Goal: Transaction & Acquisition: Purchase product/service

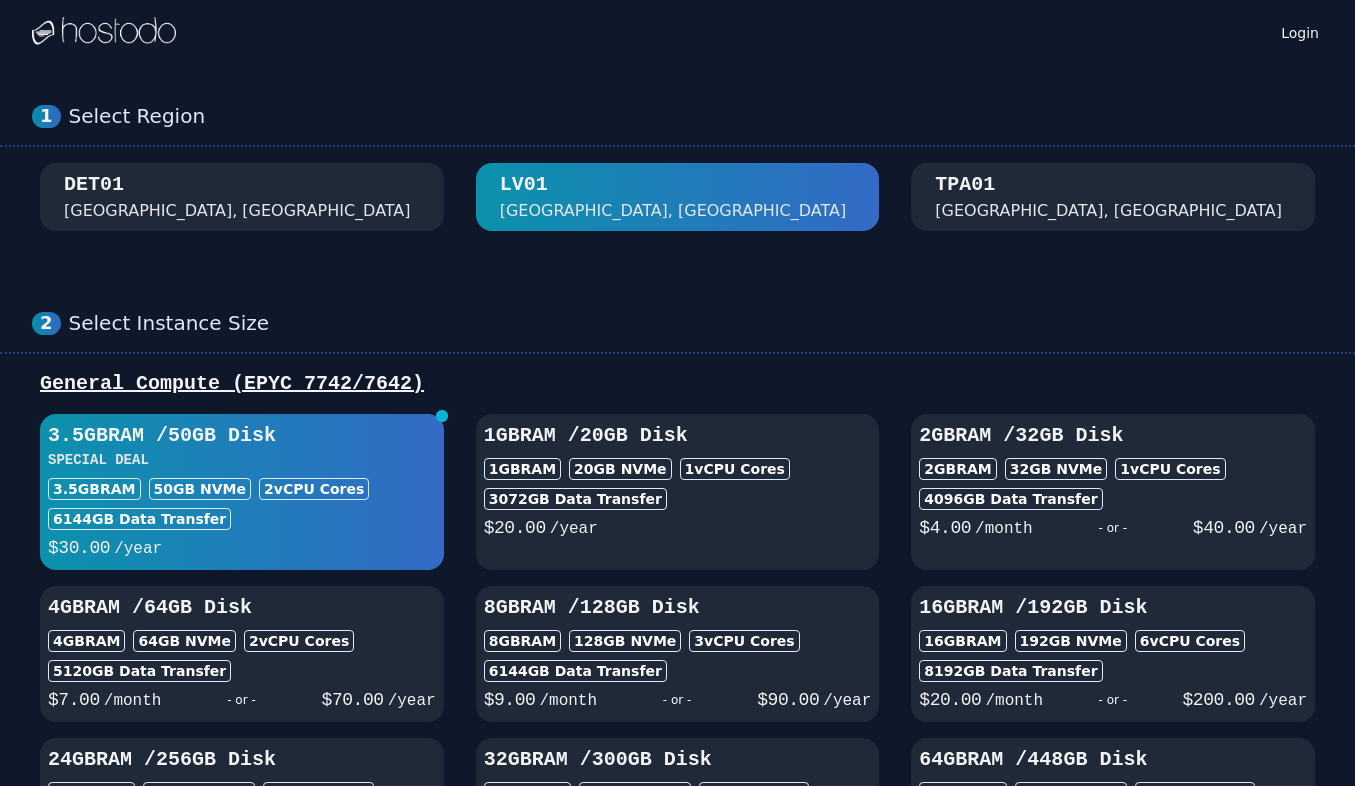
click at [1015, 206] on div "TPA01 [GEOGRAPHIC_DATA], [GEOGRAPHIC_DATA]" at bounding box center [1113, 197] width 356 height 52
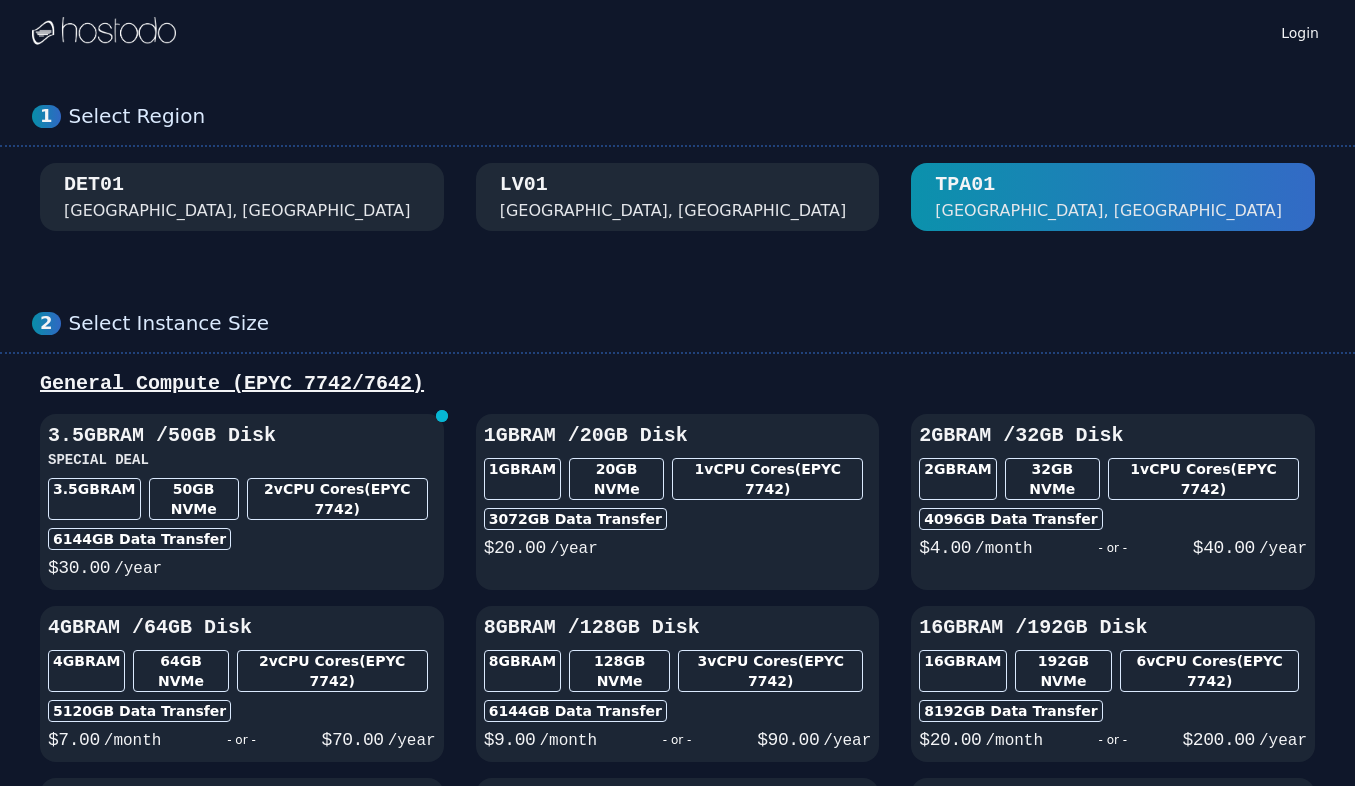
click at [718, 204] on div "[GEOGRAPHIC_DATA], [GEOGRAPHIC_DATA]" at bounding box center [678, 197] width 356 height 52
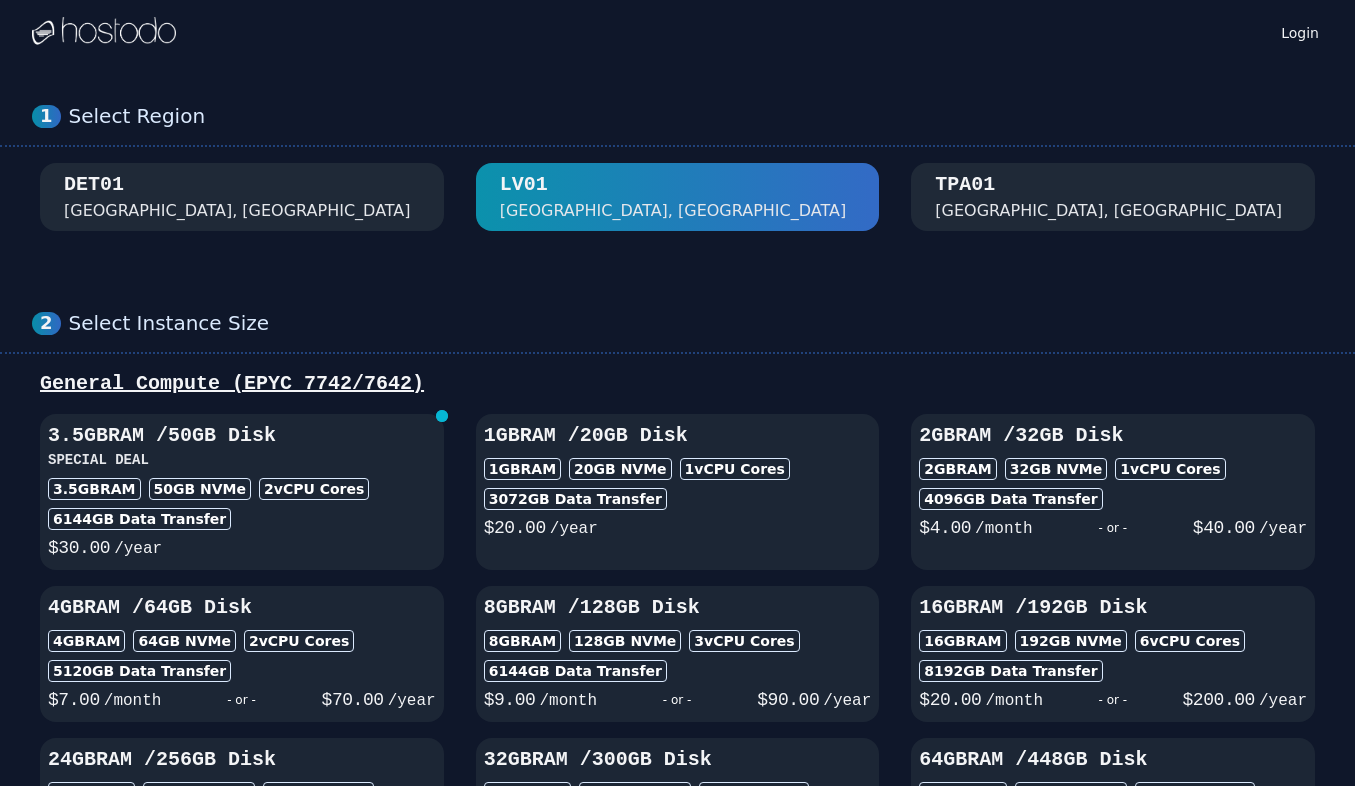
click at [366, 193] on div "DET01 [GEOGRAPHIC_DATA], [GEOGRAPHIC_DATA]" at bounding box center [242, 197] width 356 height 52
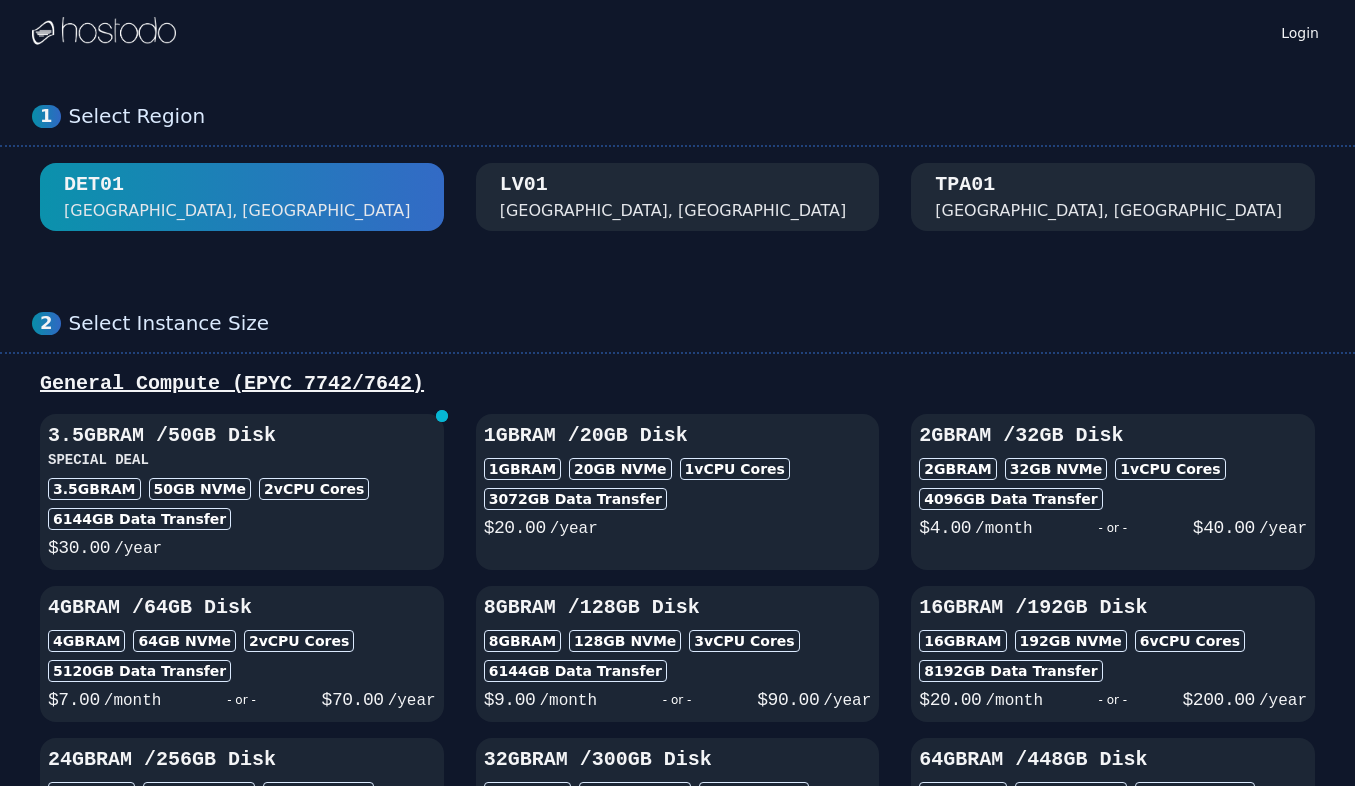
click at [958, 201] on div "[GEOGRAPHIC_DATA], [GEOGRAPHIC_DATA]" at bounding box center [1108, 211] width 347 height 24
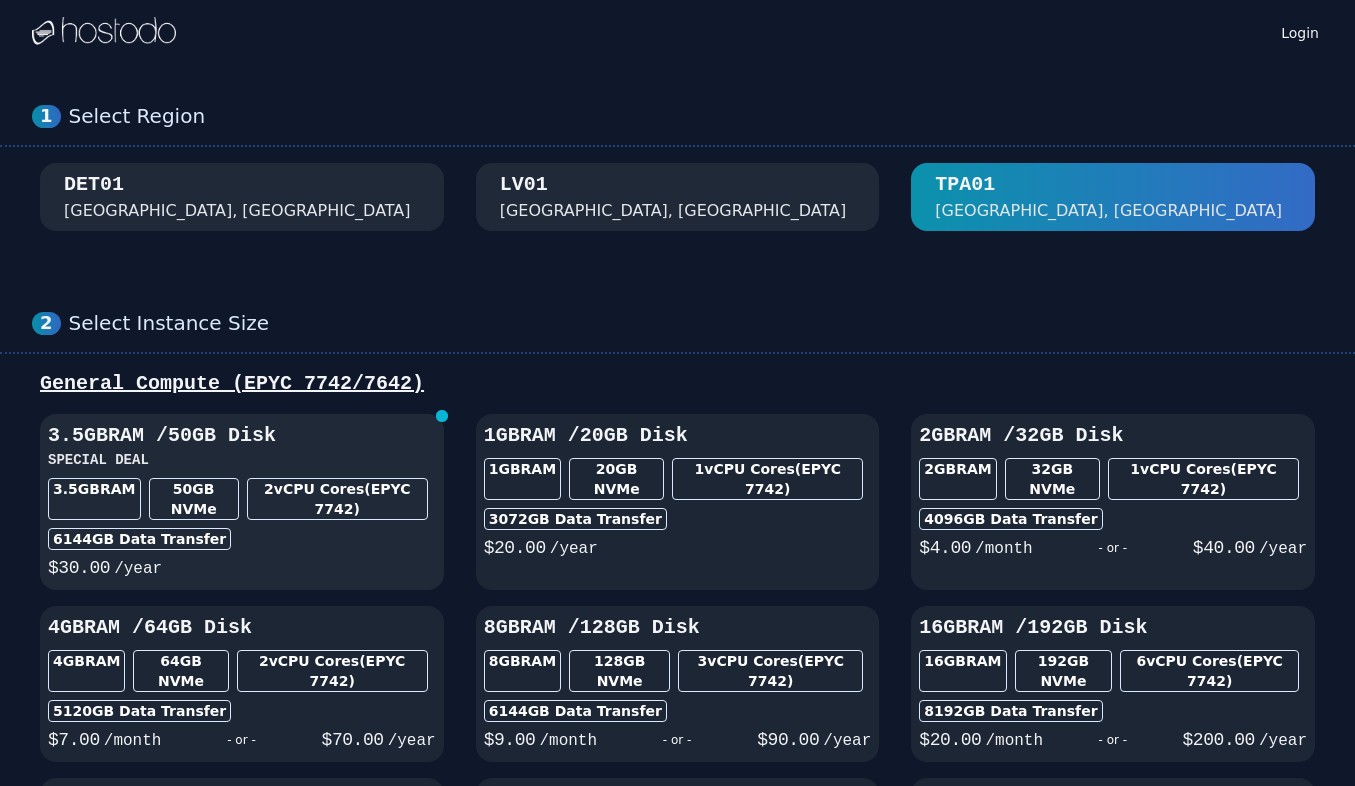
click at [307, 495] on div "2 vCPU Cores (EPYC 7742)" at bounding box center [337, 499] width 181 height 42
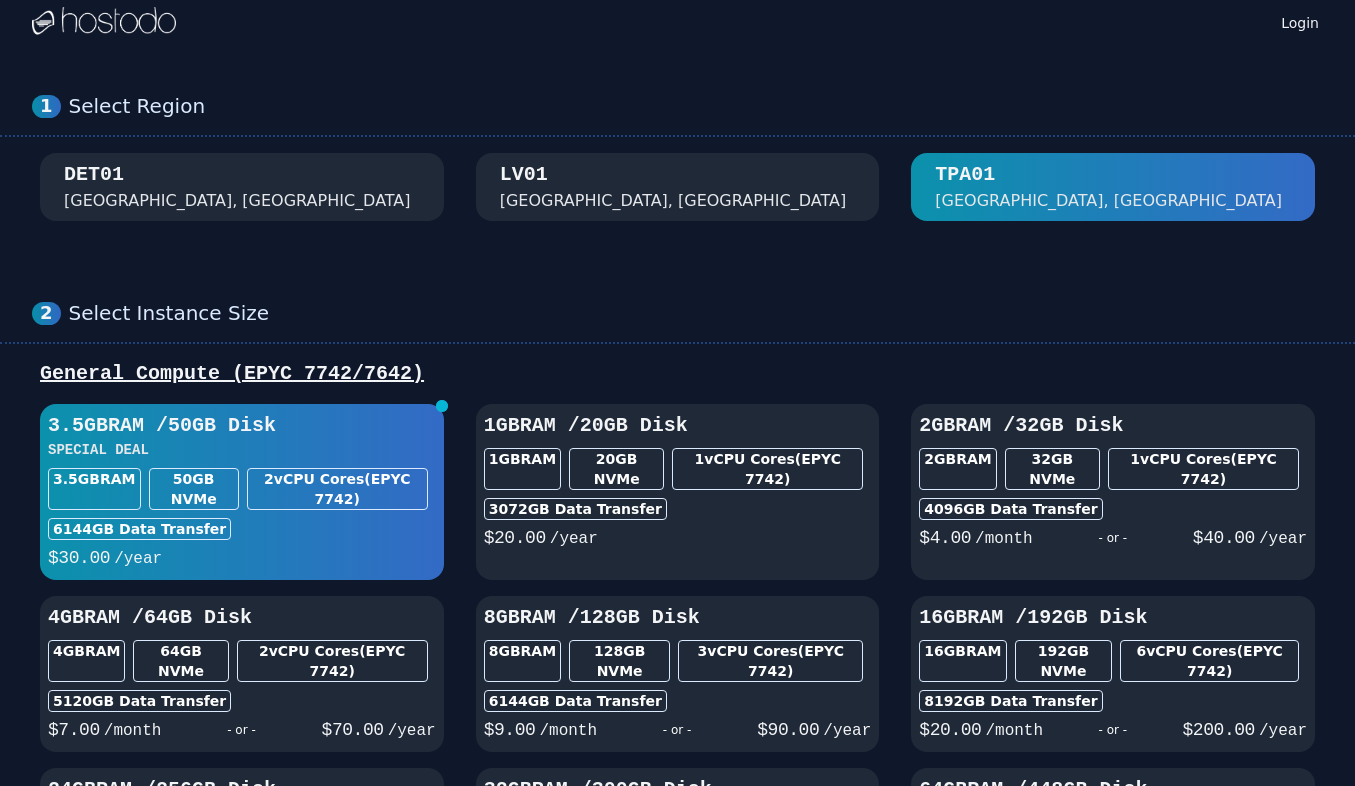
scroll to position [6, 0]
